Goal: Go to known website: Access a specific website the user already knows

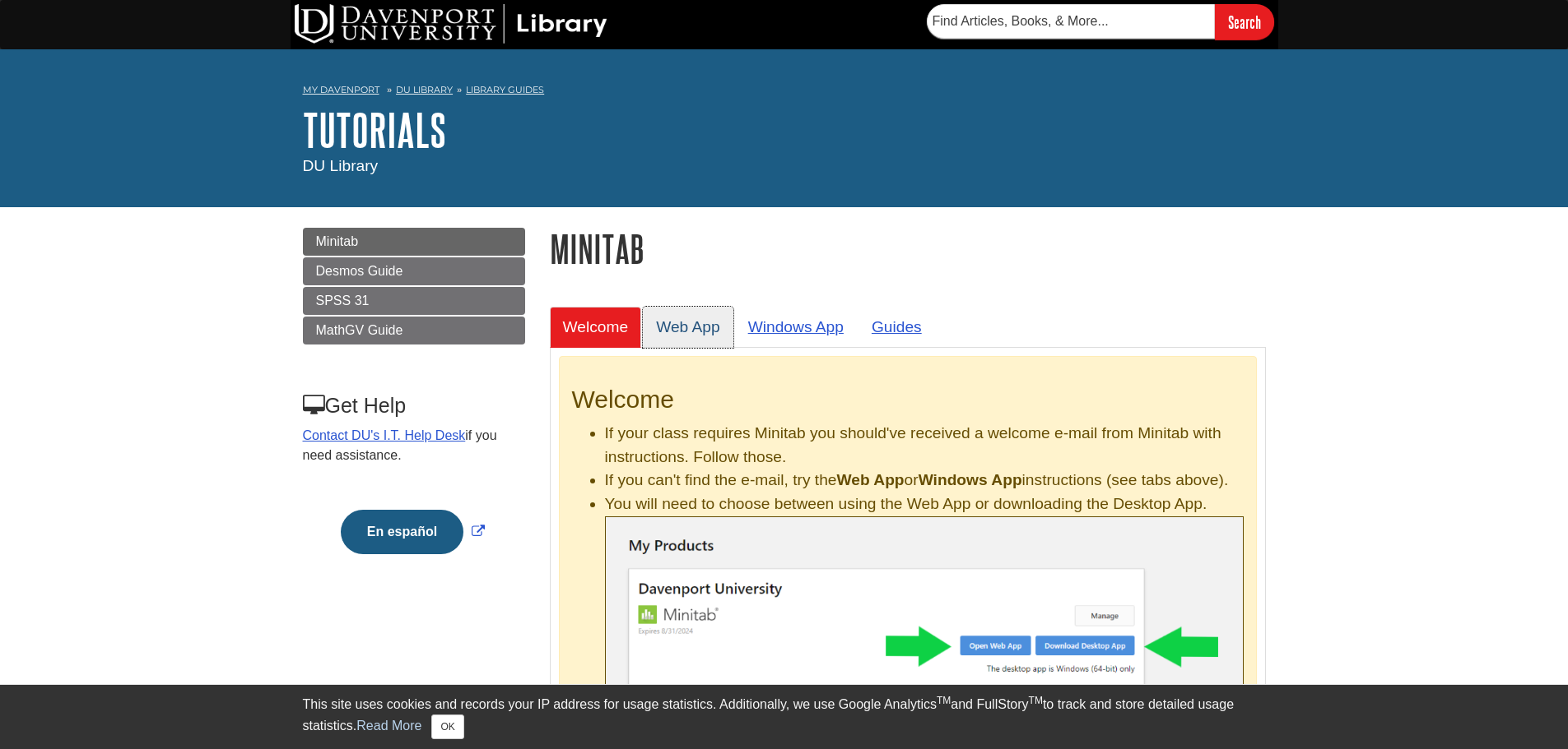
click at [705, 321] on link "Web App" at bounding box center [688, 327] width 91 height 40
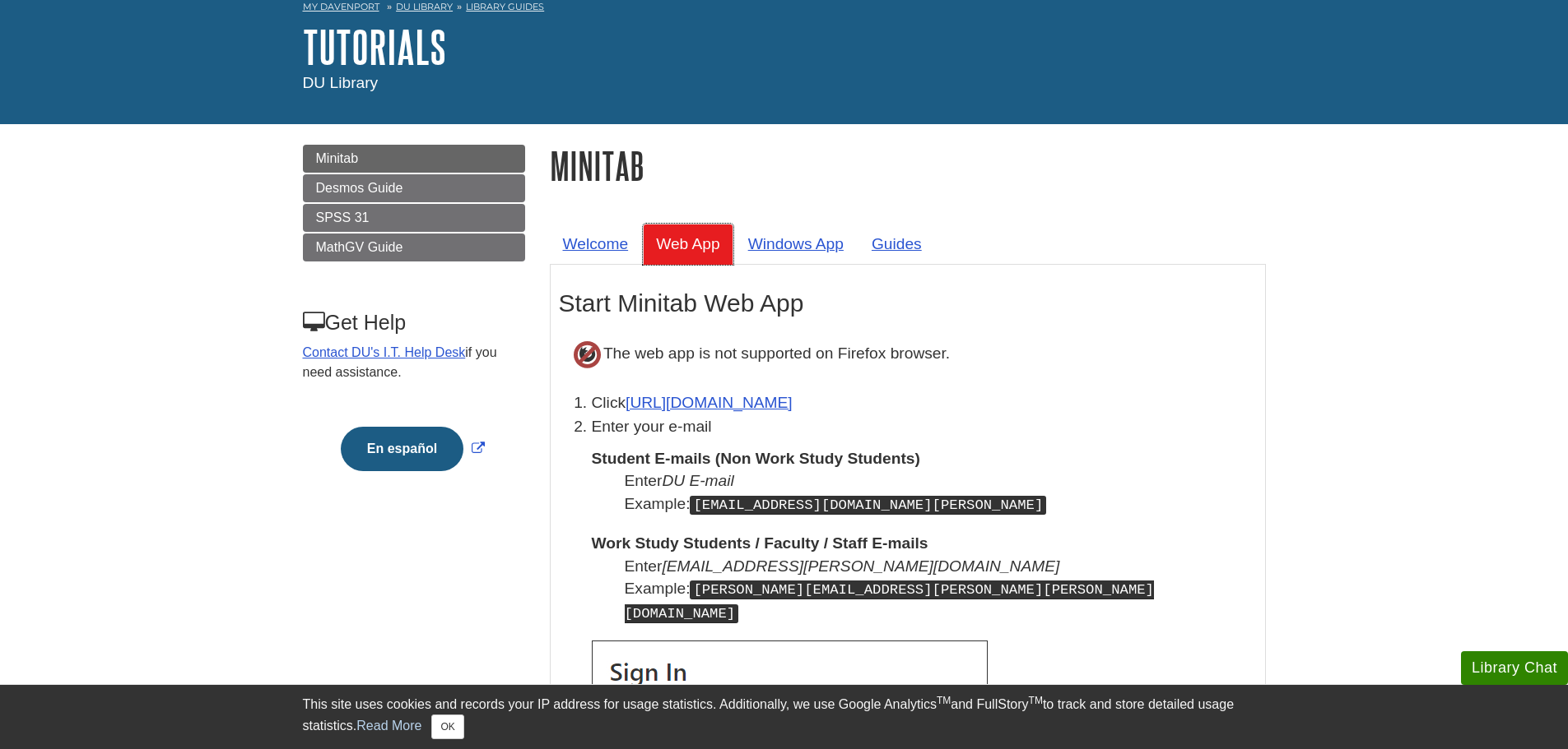
scroll to position [164, 0]
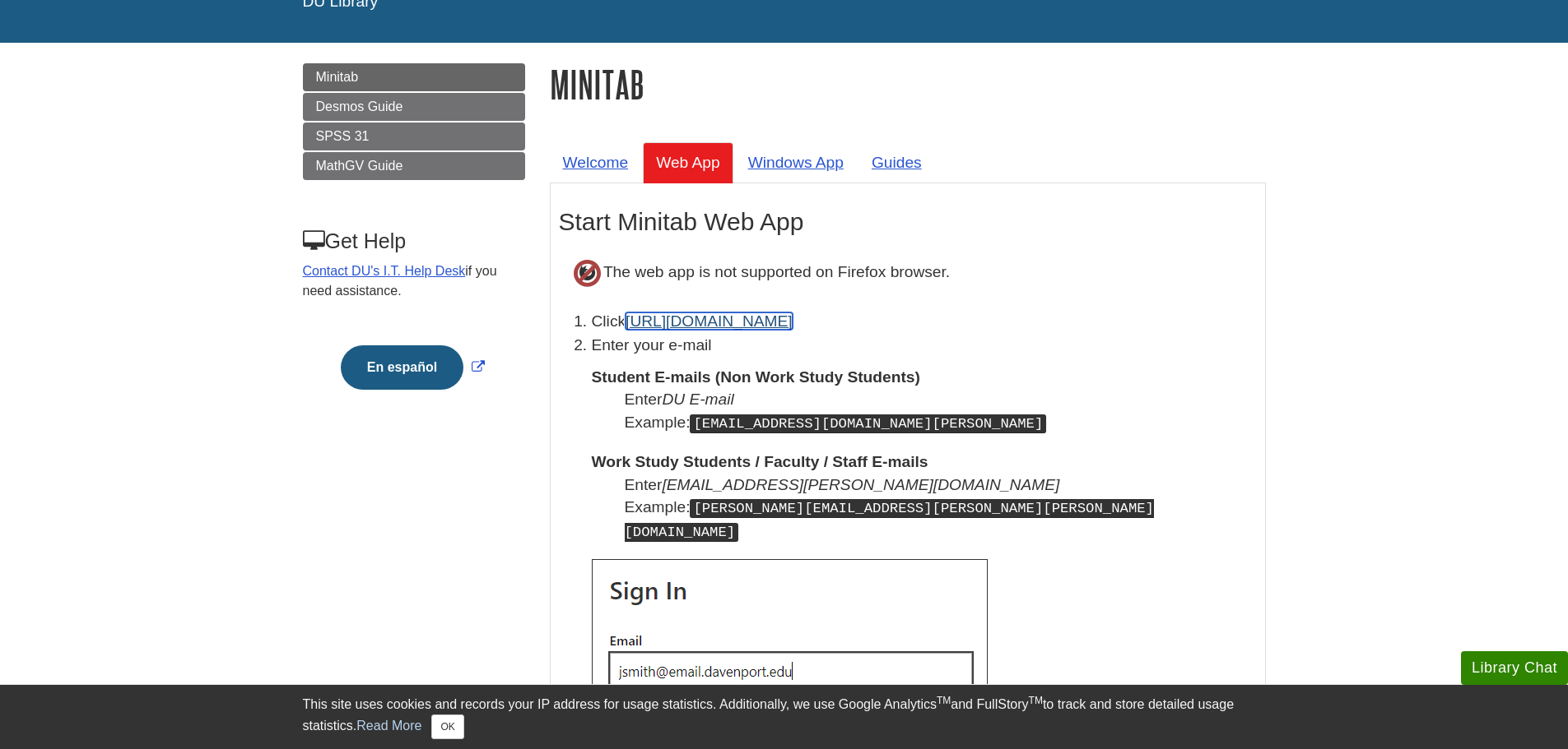
click at [754, 317] on link "[URL][DOMAIN_NAME]" at bounding box center [709, 320] width 167 height 17
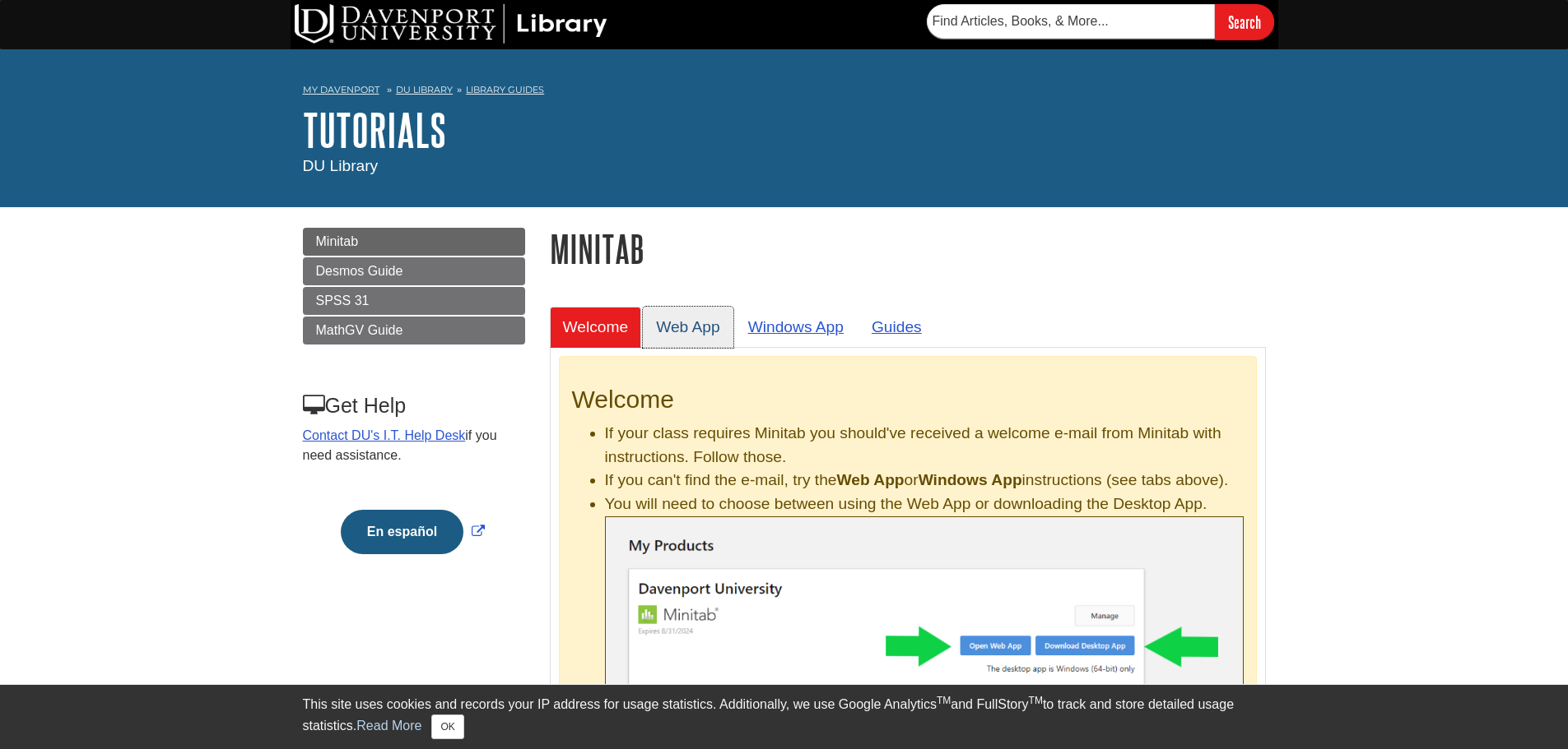
click at [699, 331] on link "Web App" at bounding box center [688, 327] width 91 height 40
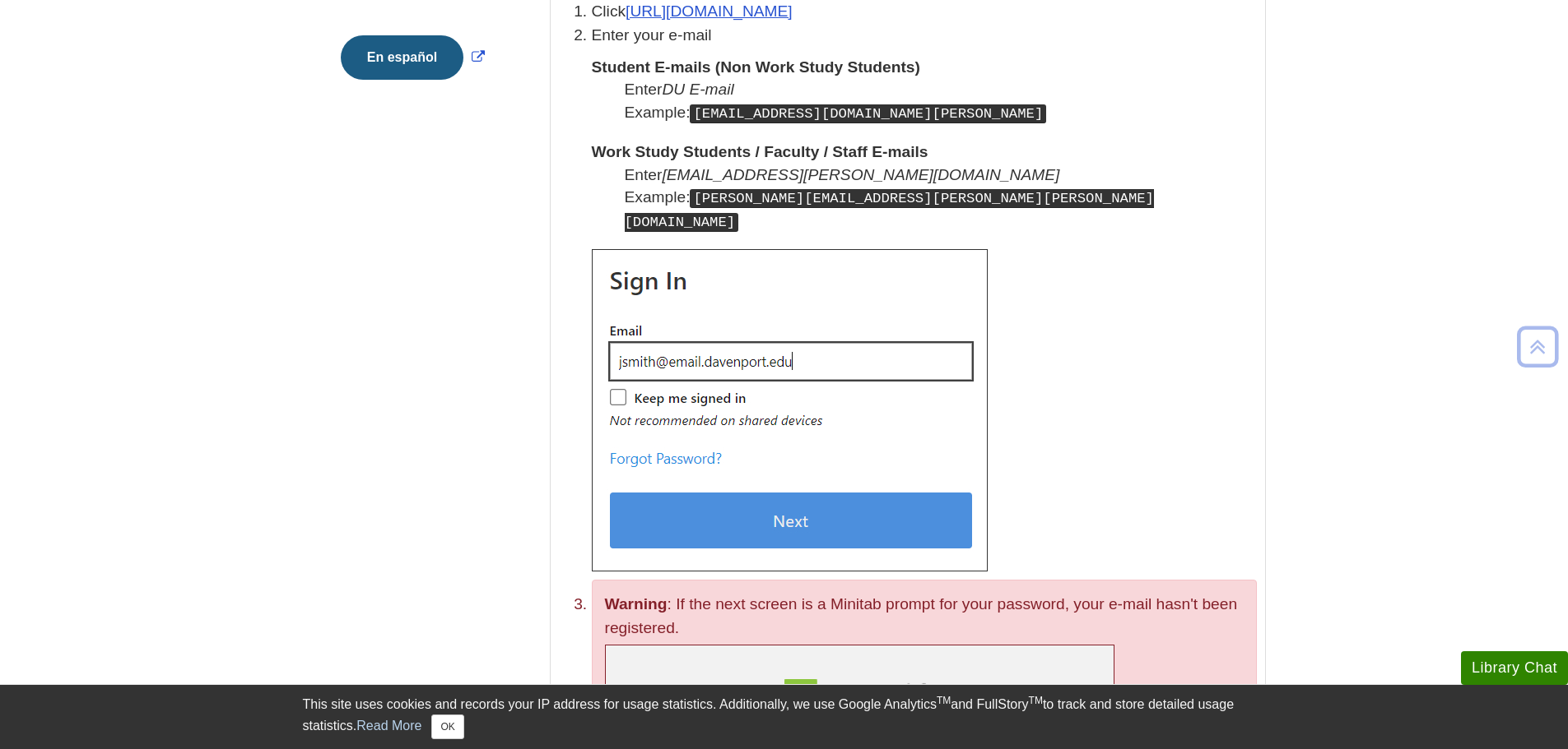
scroll to position [329, 0]
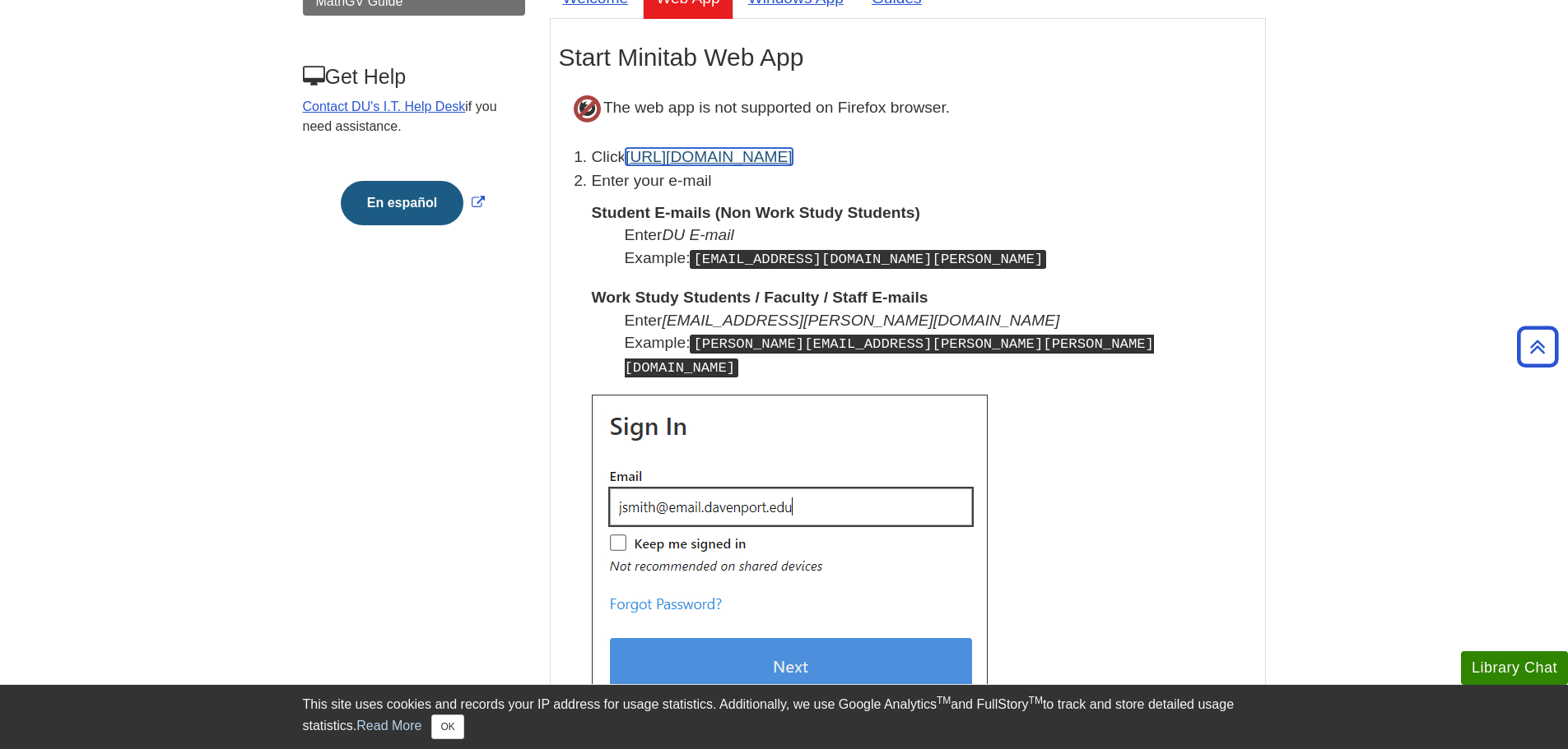
click at [705, 155] on link "[URL][DOMAIN_NAME]" at bounding box center [709, 156] width 167 height 17
